Goal: Navigation & Orientation: Find specific page/section

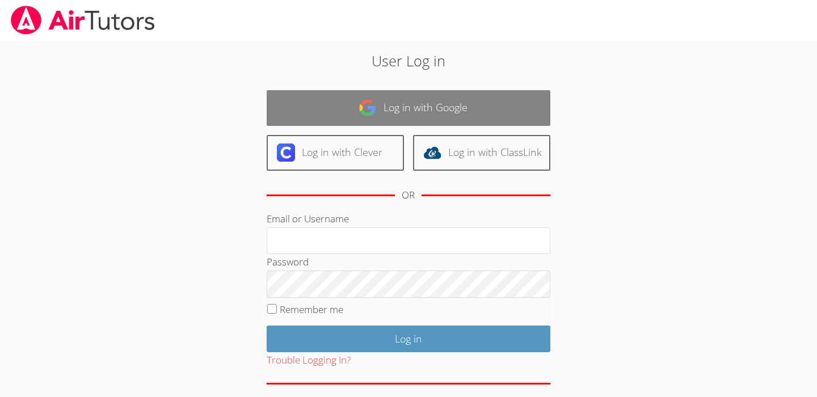
click at [478, 113] on link "Log in with Google" at bounding box center [409, 108] width 284 height 36
